Goal: Transaction & Acquisition: Purchase product/service

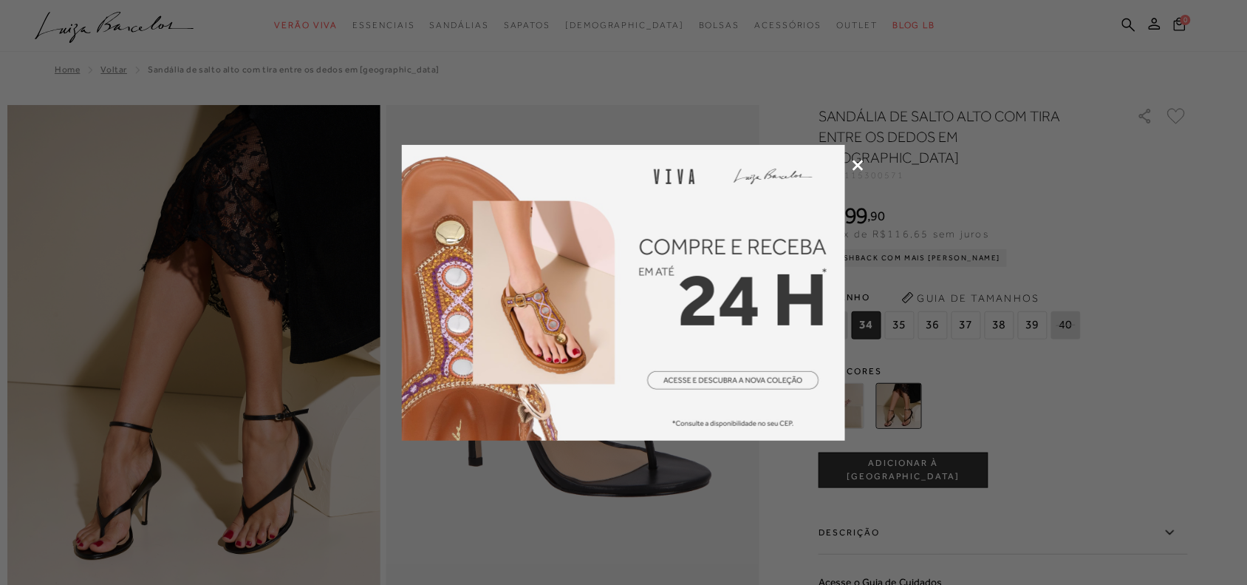
click at [856, 161] on icon at bounding box center [858, 165] width 11 height 11
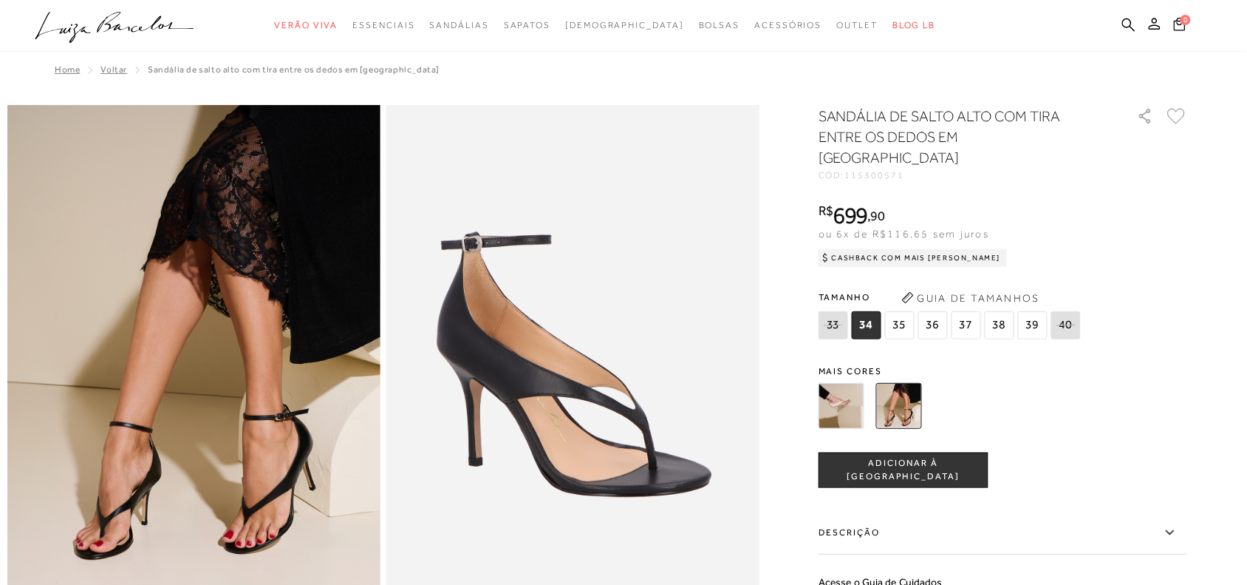
click at [913, 311] on span "35" at bounding box center [900, 325] width 30 height 28
click at [944, 311] on span "36" at bounding box center [934, 325] width 30 height 28
click at [840, 383] on img at bounding box center [842, 406] width 46 height 46
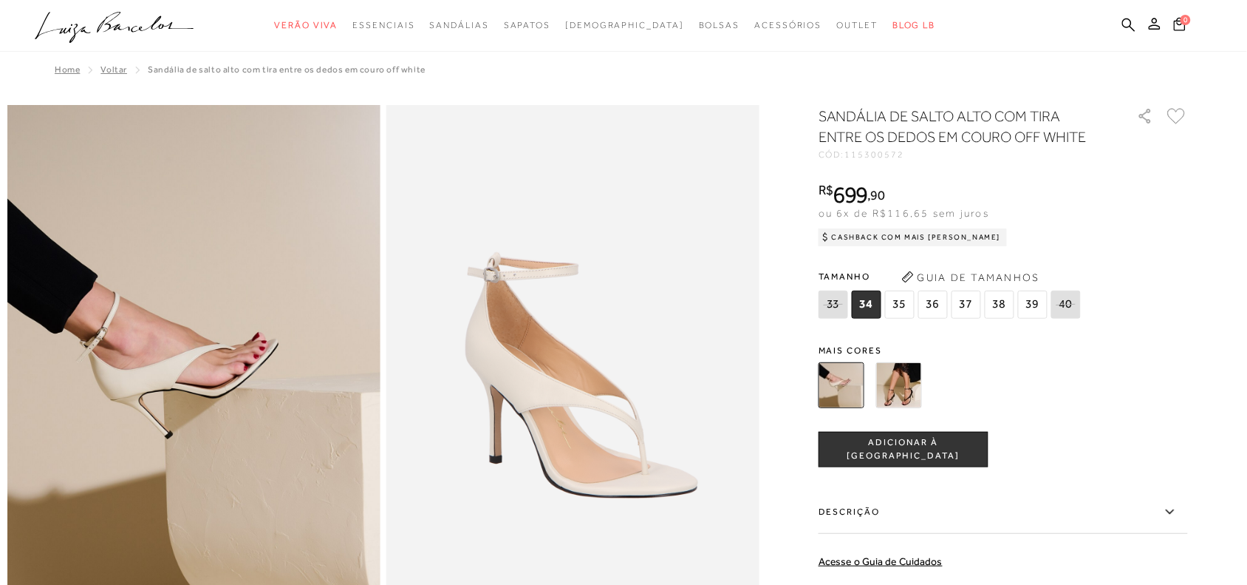
click at [920, 384] on img at bounding box center [899, 385] width 46 height 46
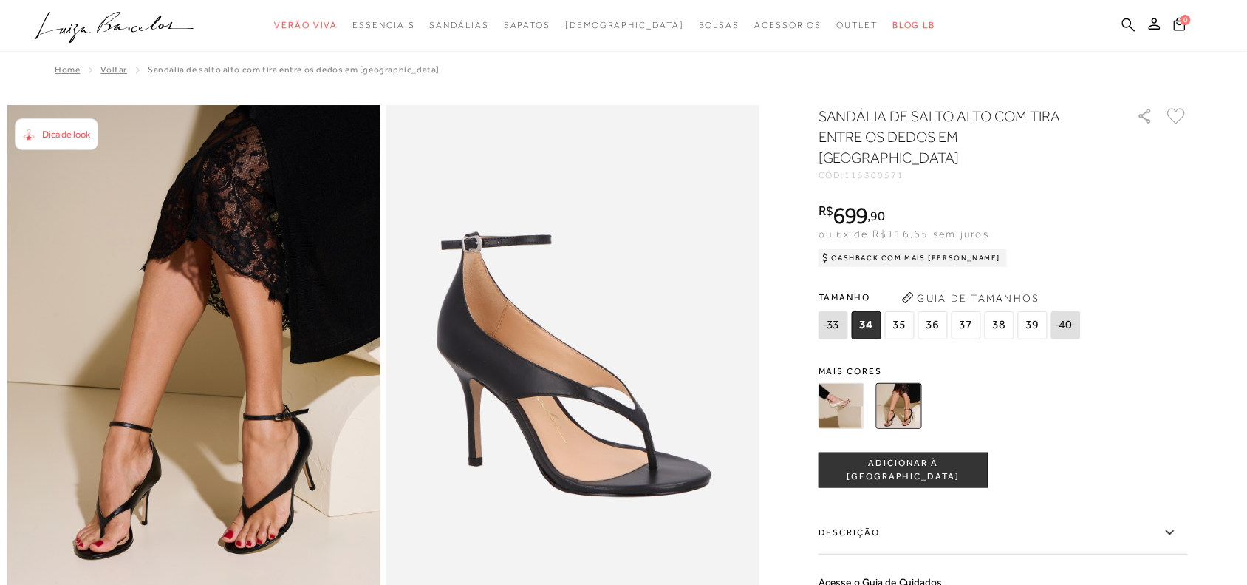
click at [913, 311] on span "35" at bounding box center [900, 325] width 30 height 28
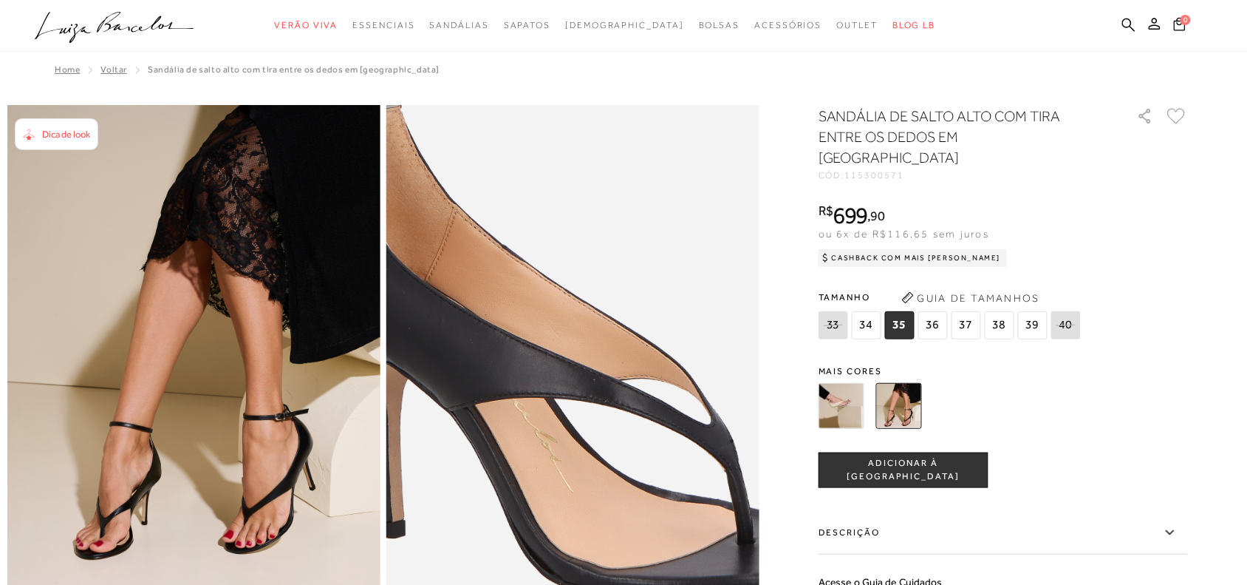
click at [564, 400] on img at bounding box center [586, 375] width 746 height 1119
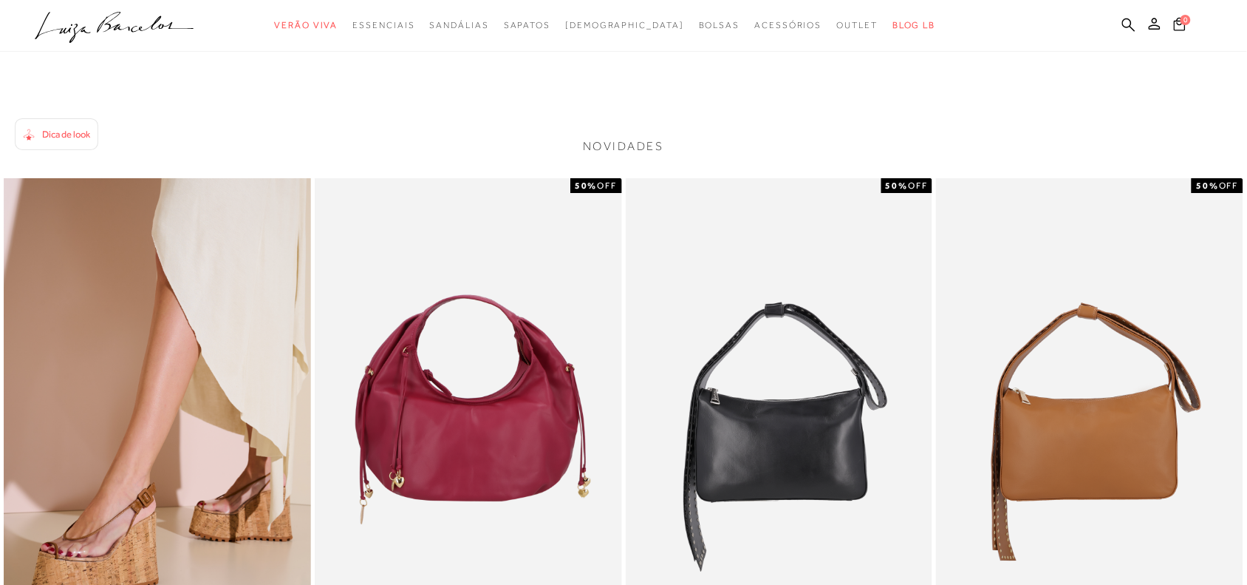
scroll to position [1847, 0]
